Goal: Task Accomplishment & Management: Manage account settings

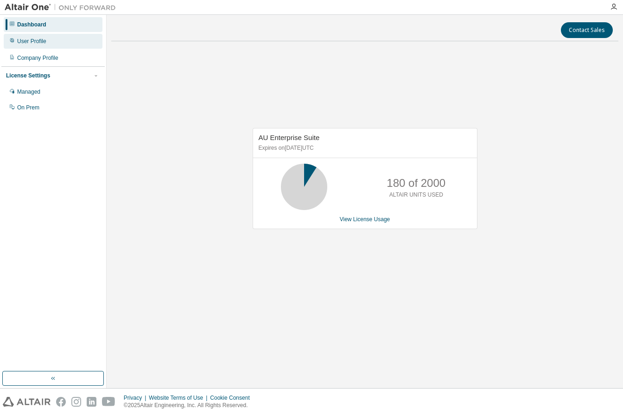
click at [43, 44] on div "User Profile" at bounding box center [31, 41] width 29 height 7
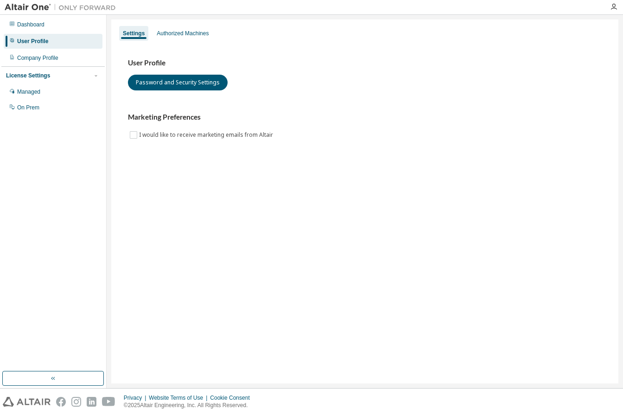
click at [28, 7] on img at bounding box center [63, 7] width 116 height 9
click at [63, 373] on button "button" at bounding box center [52, 378] width 101 height 15
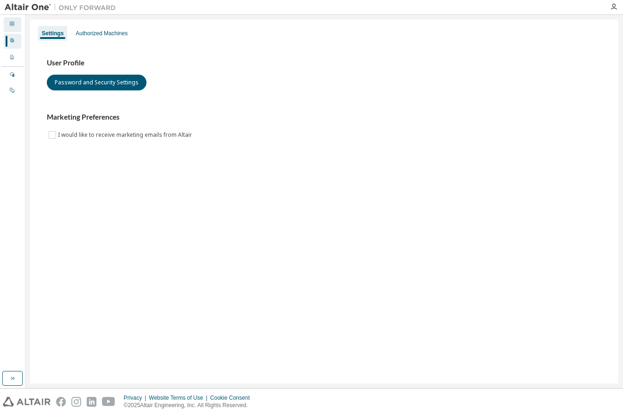
click at [16, 25] on div "Dashboard" at bounding box center [13, 24] width 18 height 15
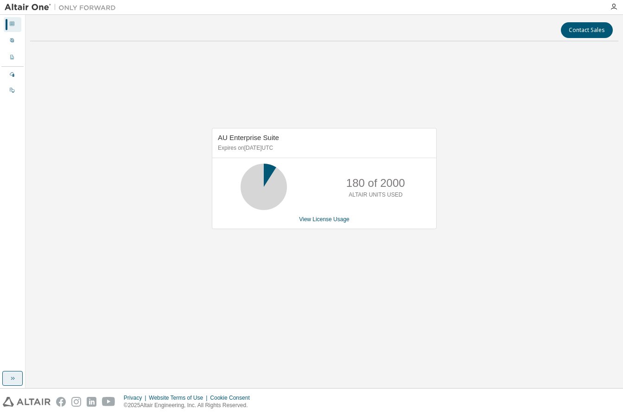
click at [18, 379] on button "button" at bounding box center [12, 378] width 20 height 15
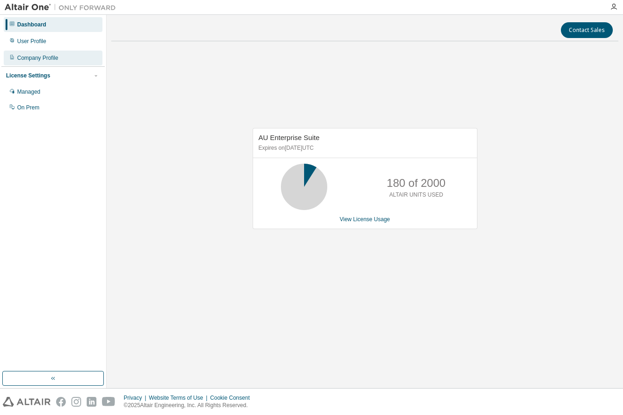
click at [54, 61] on div "Company Profile" at bounding box center [37, 57] width 41 height 7
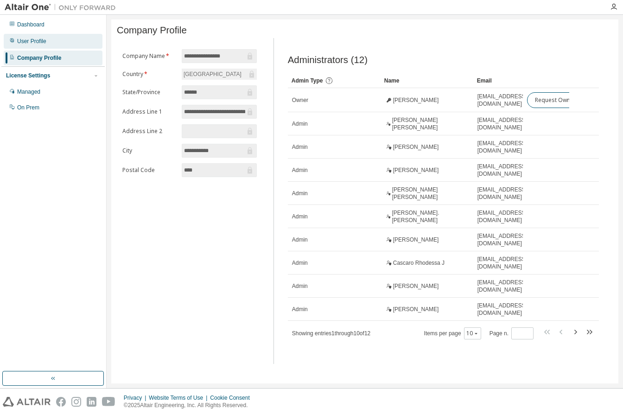
click at [58, 39] on div "User Profile" at bounding box center [53, 41] width 99 height 15
